Goal: Information Seeking & Learning: Understand process/instructions

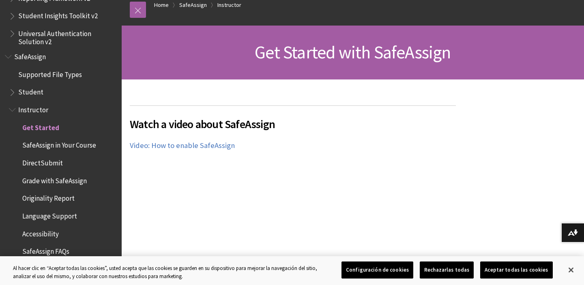
scroll to position [101, 0]
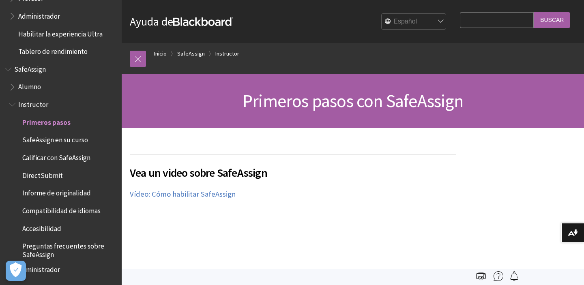
click at [56, 142] on span "SafeAssign en su curso" at bounding box center [55, 139] width 66 height 11
